Goal: Use online tool/utility: Utilize a website feature to perform a specific function

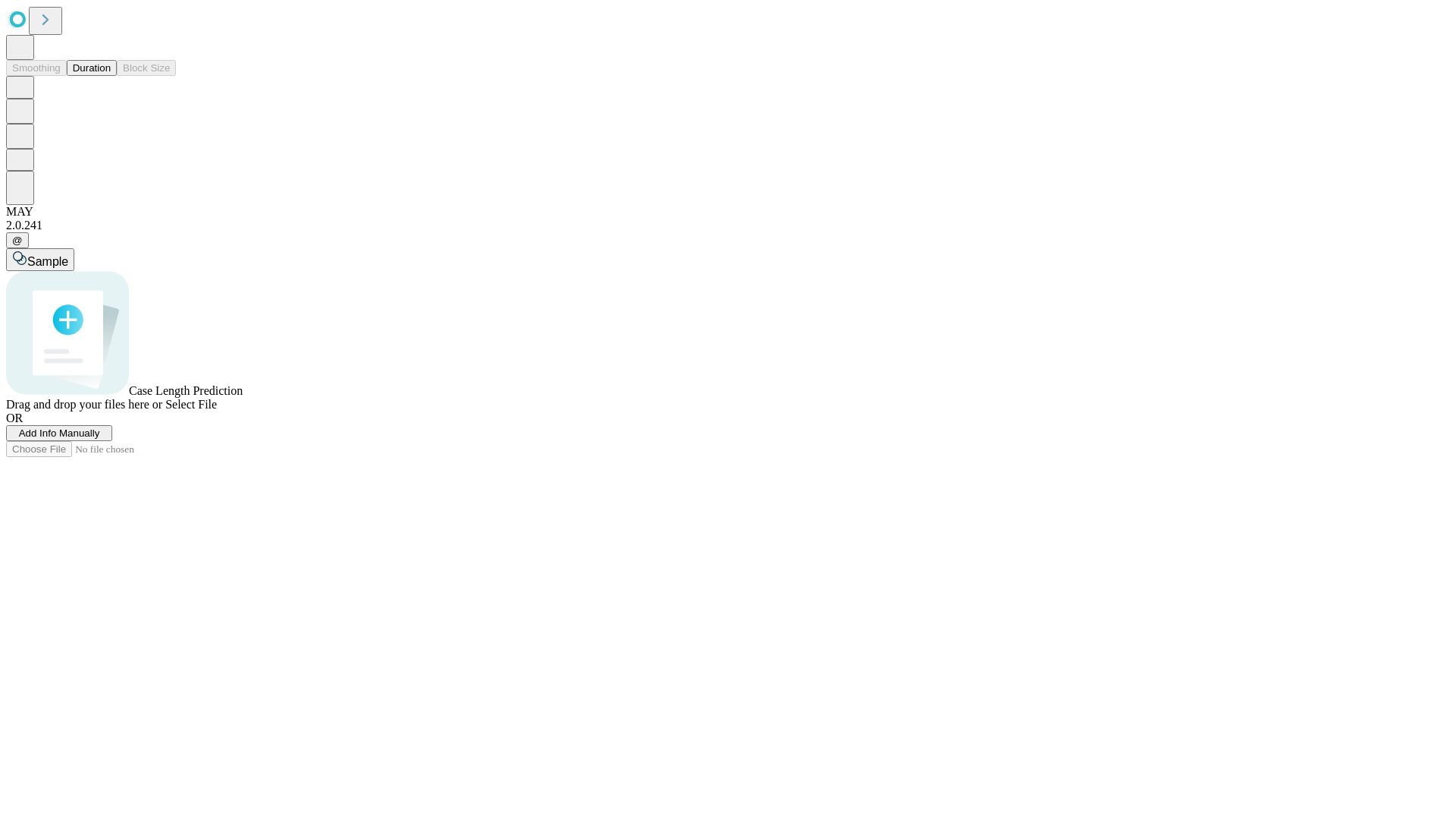
click at [111, 76] on button "Duration" at bounding box center [92, 68] width 50 height 16
click at [69, 255] on span "Sample" at bounding box center [48, 262] width 41 height 13
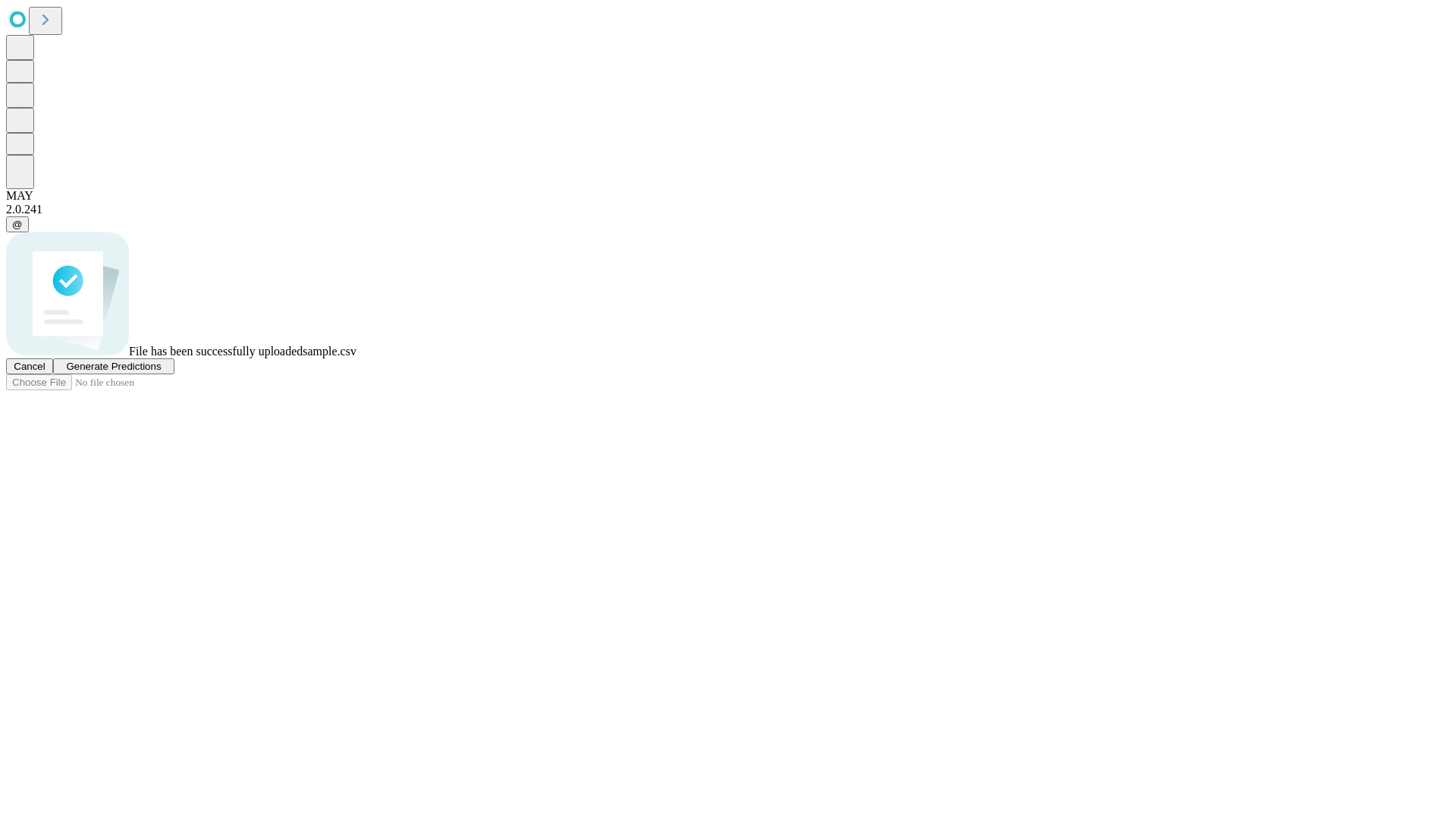
click at [161, 372] on span "Generate Predictions" at bounding box center [113, 367] width 94 height 11
